Goal: Register for event/course

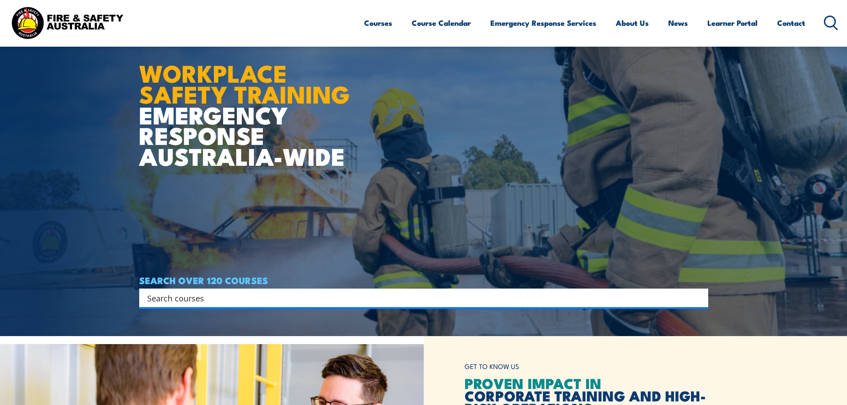
scroll to position [178, 0]
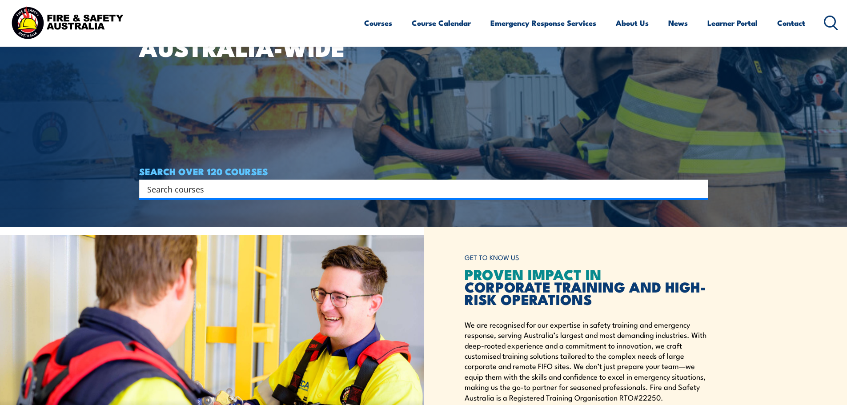
click at [537, 186] on input "Search input" at bounding box center [417, 188] width 541 height 13
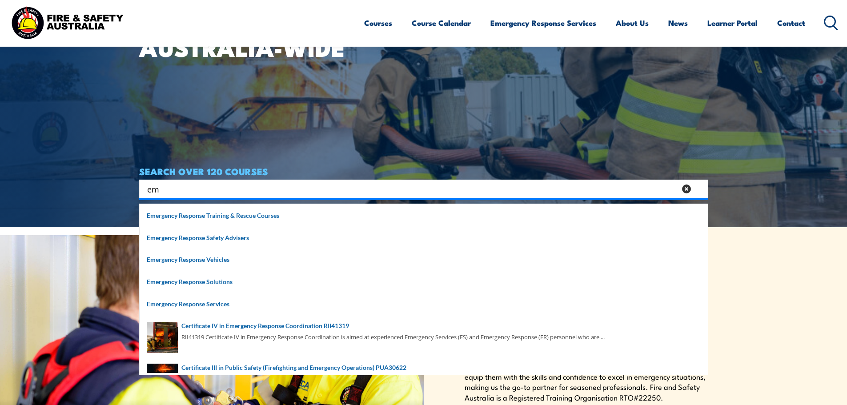
type input "e"
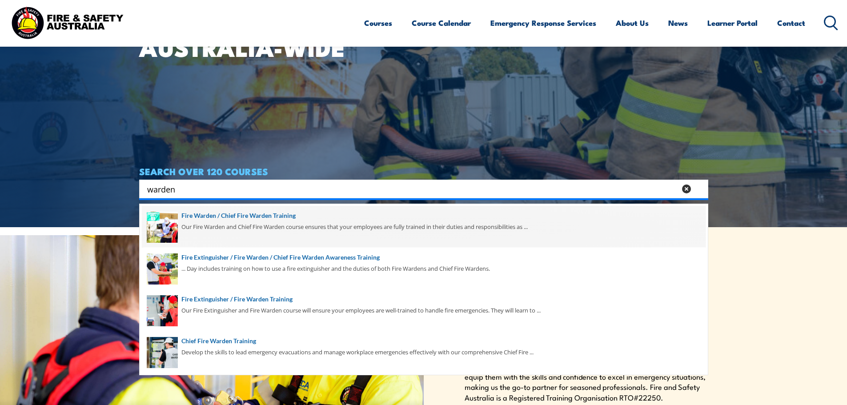
type input "warden"
click at [273, 213] on span at bounding box center [424, 227] width 564 height 42
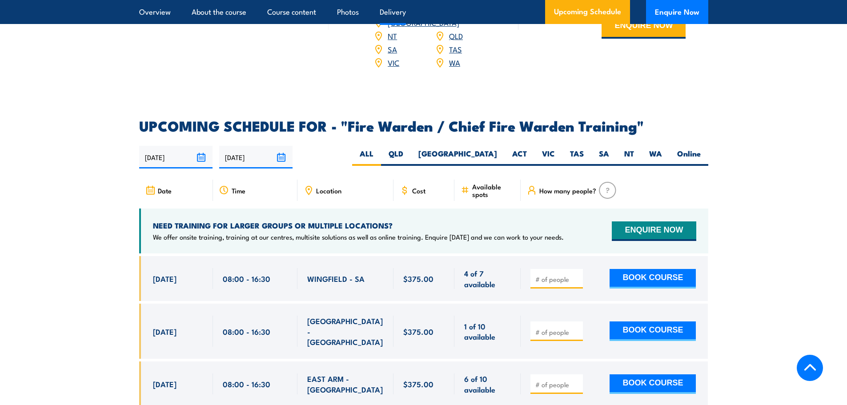
scroll to position [1467, 0]
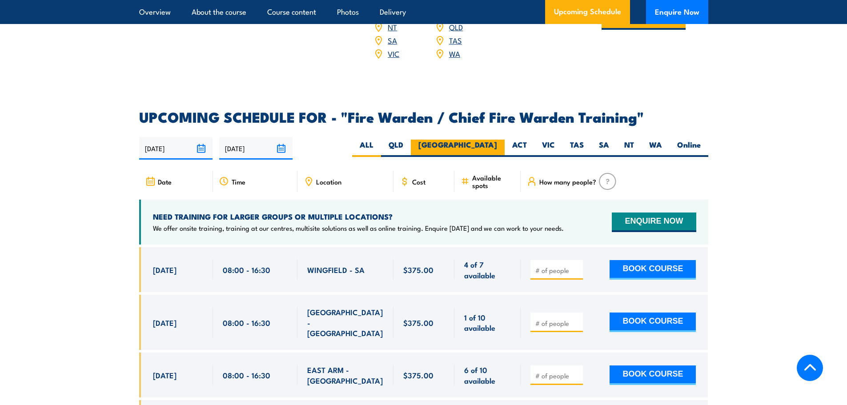
click at [495, 140] on label "[GEOGRAPHIC_DATA]" at bounding box center [458, 148] width 94 height 17
click at [497, 140] on input "[GEOGRAPHIC_DATA]" at bounding box center [500, 143] width 6 height 6
radio input "true"
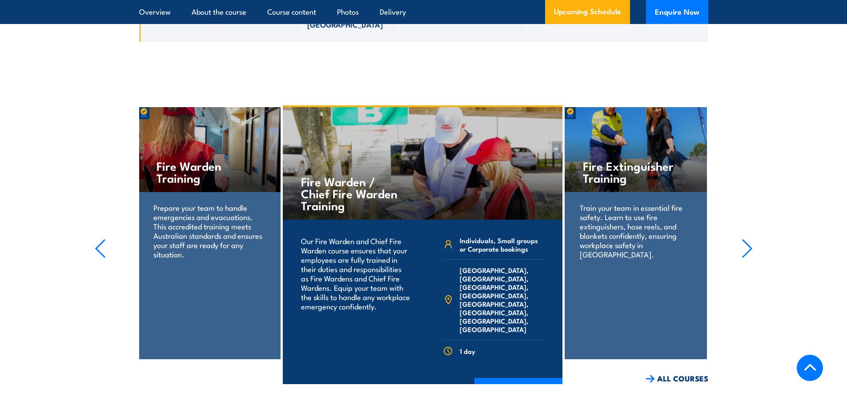
scroll to position [2019, 0]
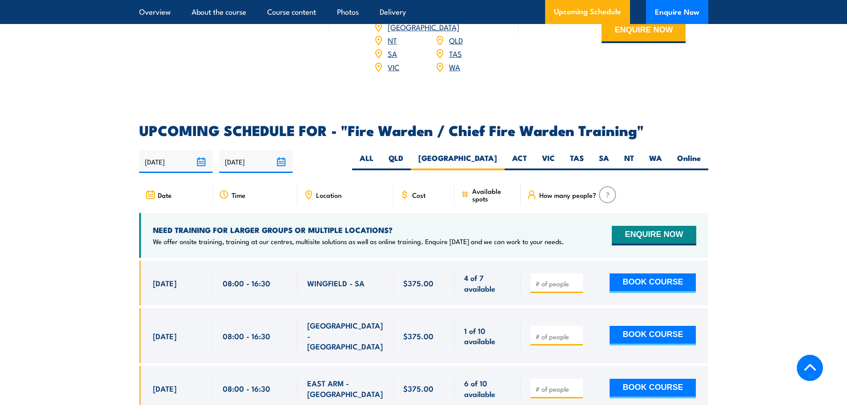
scroll to position [1467, 0]
